Goal: Find specific page/section

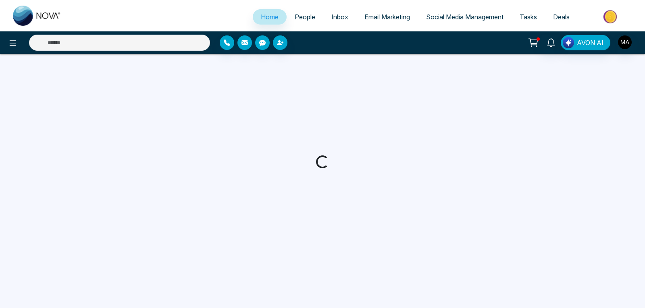
select select "*"
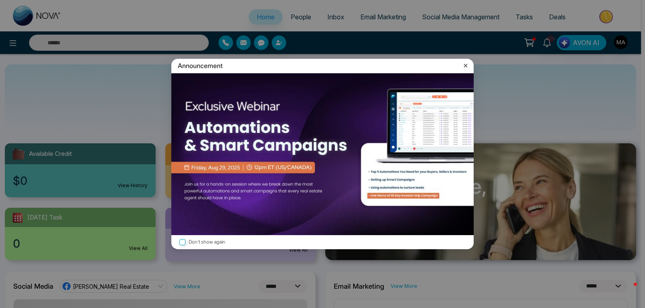
click at [465, 65] on icon at bounding box center [466, 66] width 8 height 8
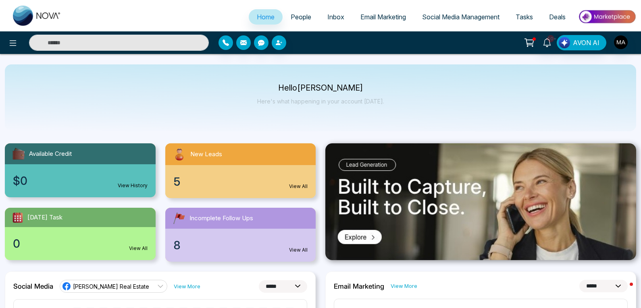
click at [184, 186] on div "5 View All" at bounding box center [240, 181] width 151 height 33
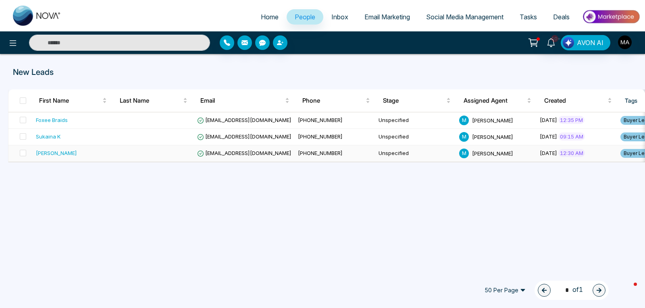
click at [271, 154] on span "[EMAIL_ADDRESS][DOMAIN_NAME]" at bounding box center [244, 153] width 94 height 6
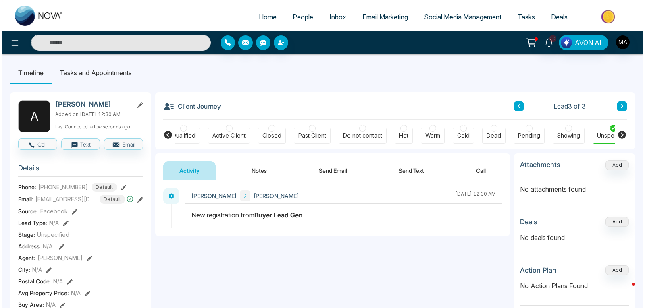
scroll to position [0, 156]
